Goal: Task Accomplishment & Management: Manage account settings

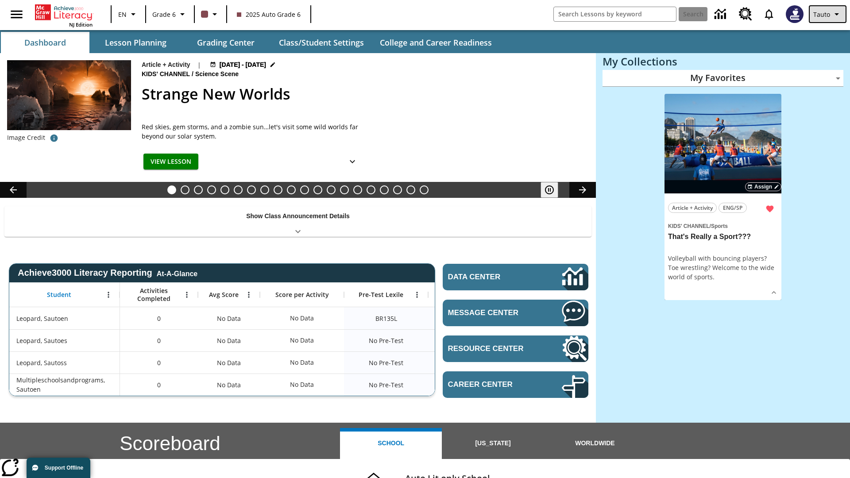
click at [828, 14] on span "Tauto" at bounding box center [821, 14] width 17 height 9
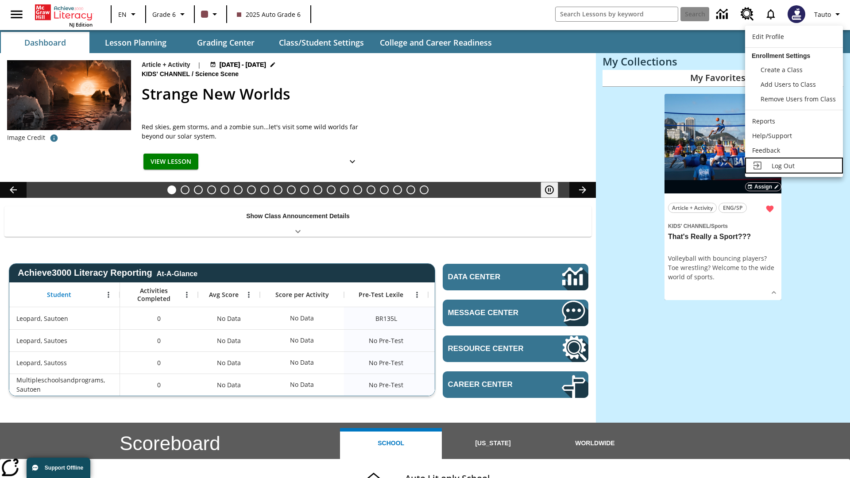
click at [793, 165] on span "Log Out" at bounding box center [782, 166] width 23 height 8
